Goal: Task Accomplishment & Management: Manage account settings

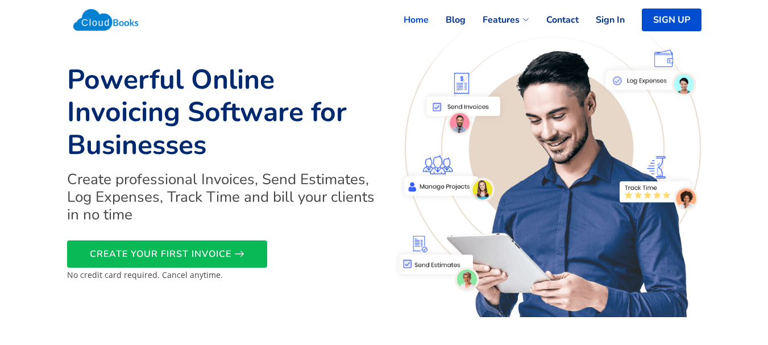
click at [622, 16] on link "Sign In" at bounding box center [602, 19] width 46 height 25
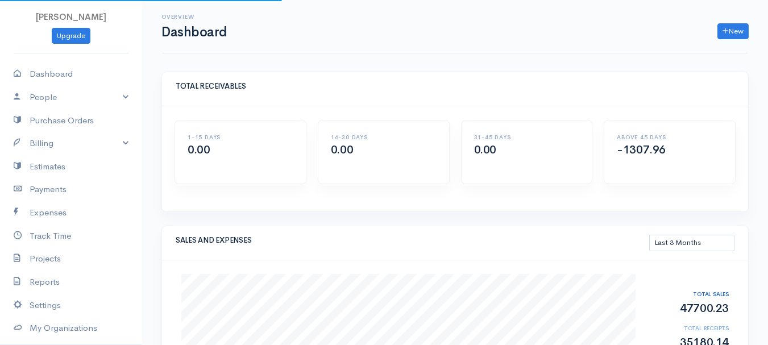
select select "90"
click at [45, 139] on link "Billing" at bounding box center [71, 143] width 142 height 23
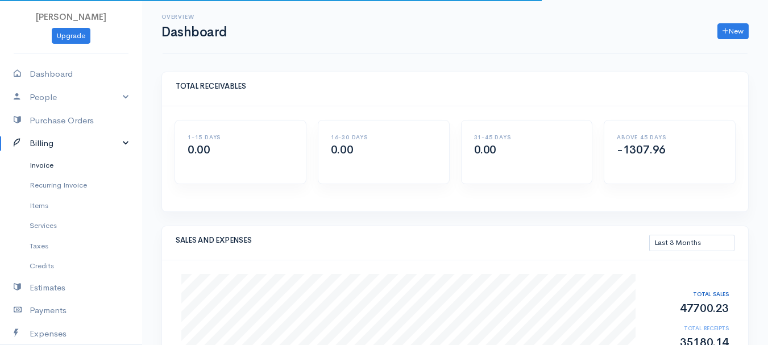
click at [49, 172] on link "Invoice" at bounding box center [71, 165] width 142 height 20
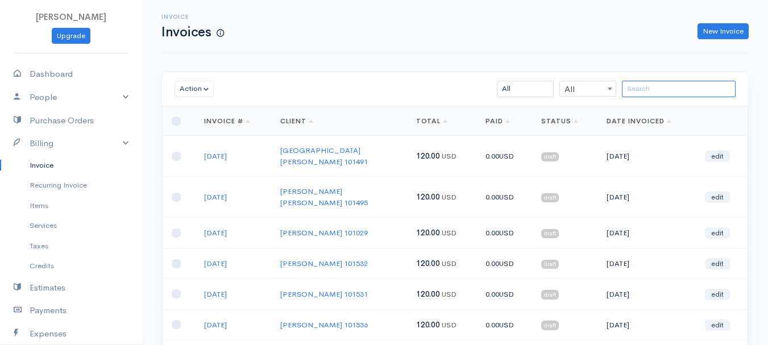
click at [650, 92] on input "search" at bounding box center [679, 89] width 114 height 16
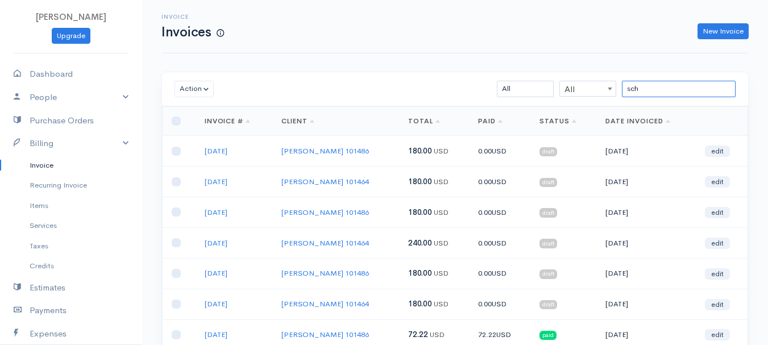
scroll to position [171, 0]
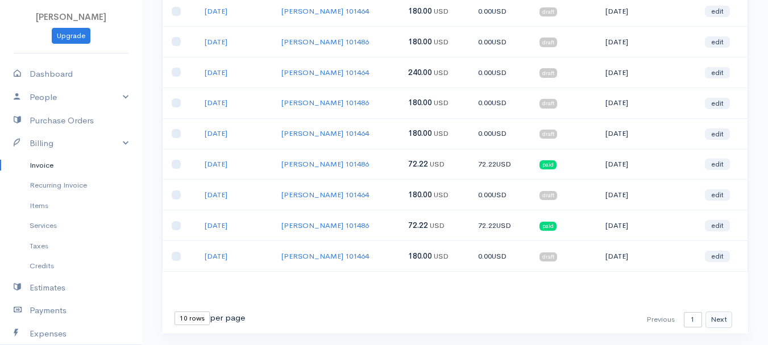
type input "sch"
click at [723, 314] on button "Next" at bounding box center [719, 320] width 27 height 16
click at [719, 165] on link "edit" at bounding box center [717, 164] width 25 height 11
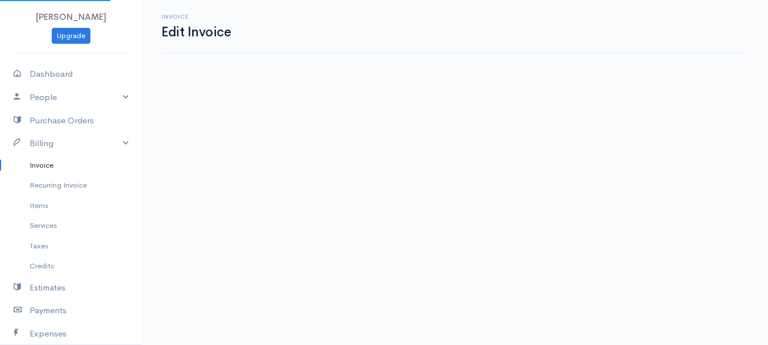
select select "2"
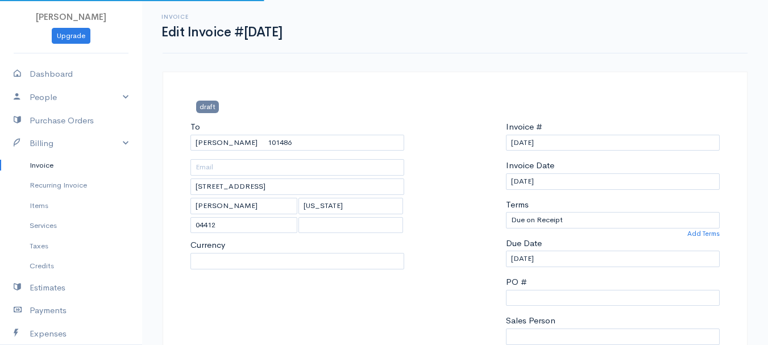
select select "[GEOGRAPHIC_DATA]"
select select "USD"
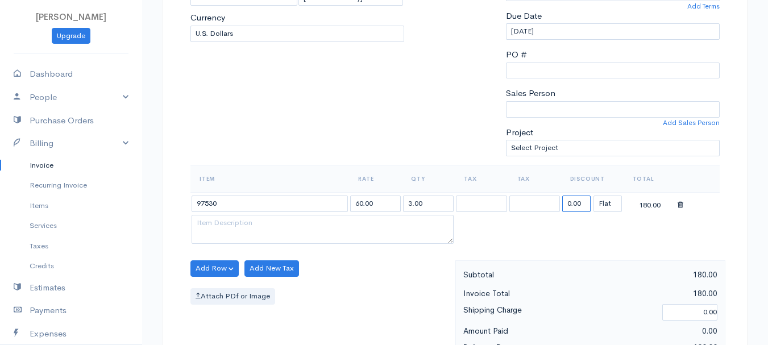
click at [580, 207] on input "0.00" at bounding box center [576, 204] width 28 height 16
type input "180"
click at [510, 233] on table "Item Rate Qty Tax Tax Discount Total 97530 60.00 3.00 180 (%) Flat 0.00" at bounding box center [454, 206] width 529 height 82
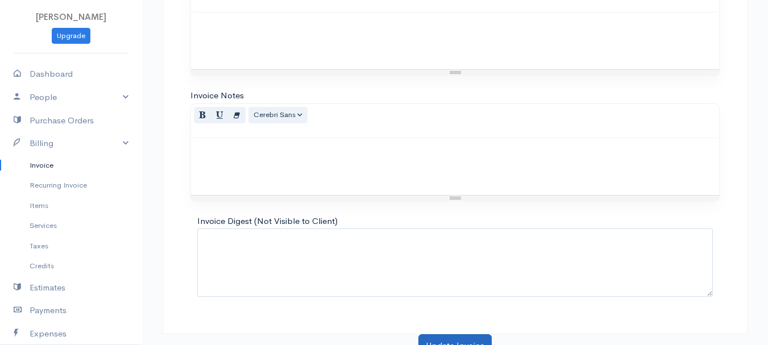
scroll to position [638, 0]
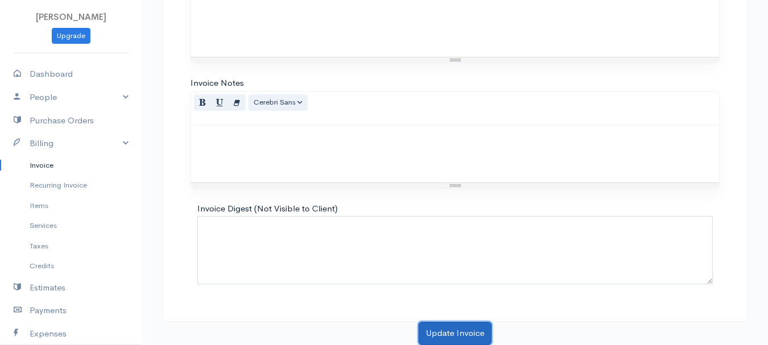
click at [460, 335] on button "Update Invoice" at bounding box center [454, 333] width 73 height 23
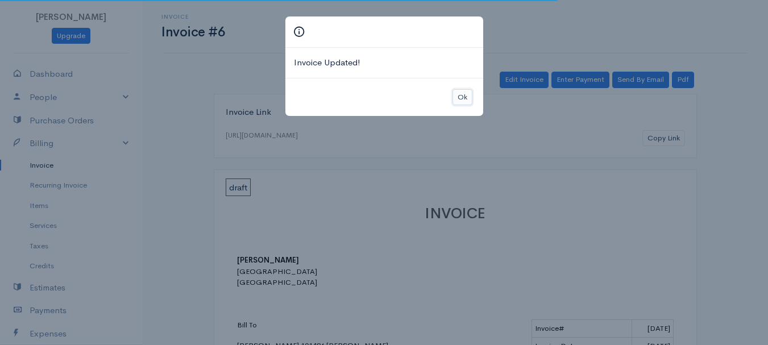
click at [455, 95] on button "Ok" at bounding box center [463, 97] width 20 height 16
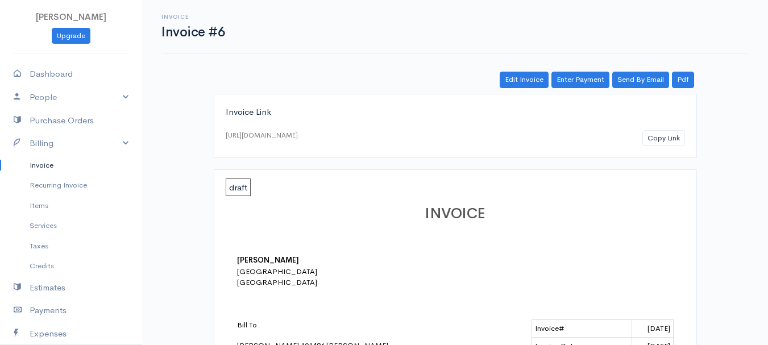
click at [39, 162] on link "Invoice" at bounding box center [71, 165] width 142 height 20
